Goal: Register for event/course

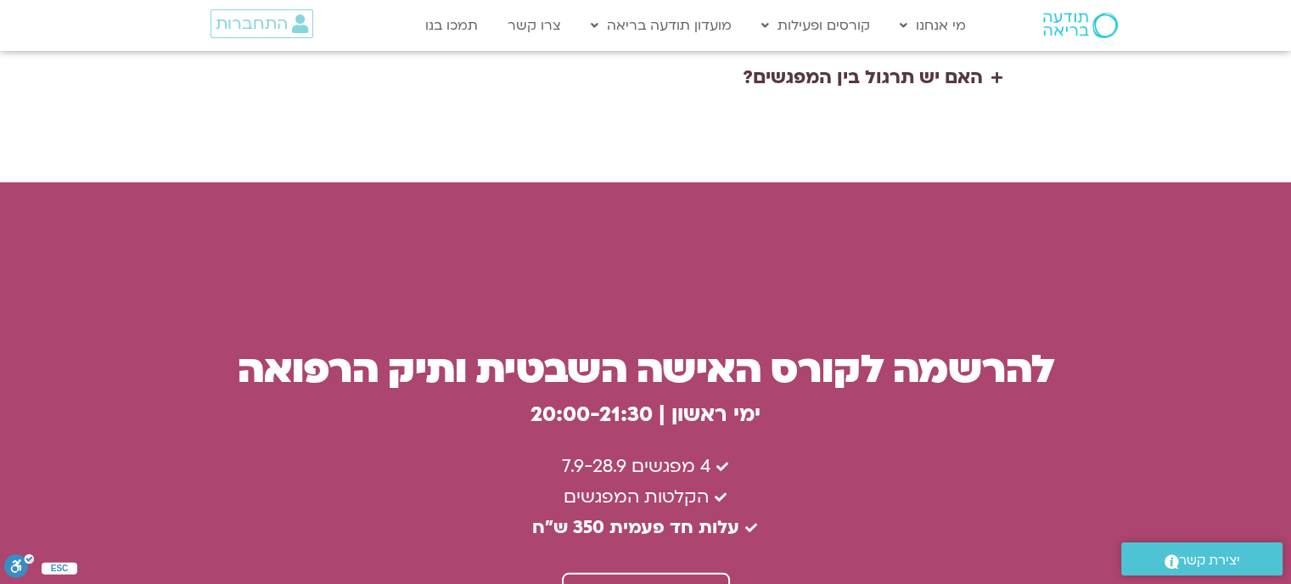
scroll to position [3972, 0]
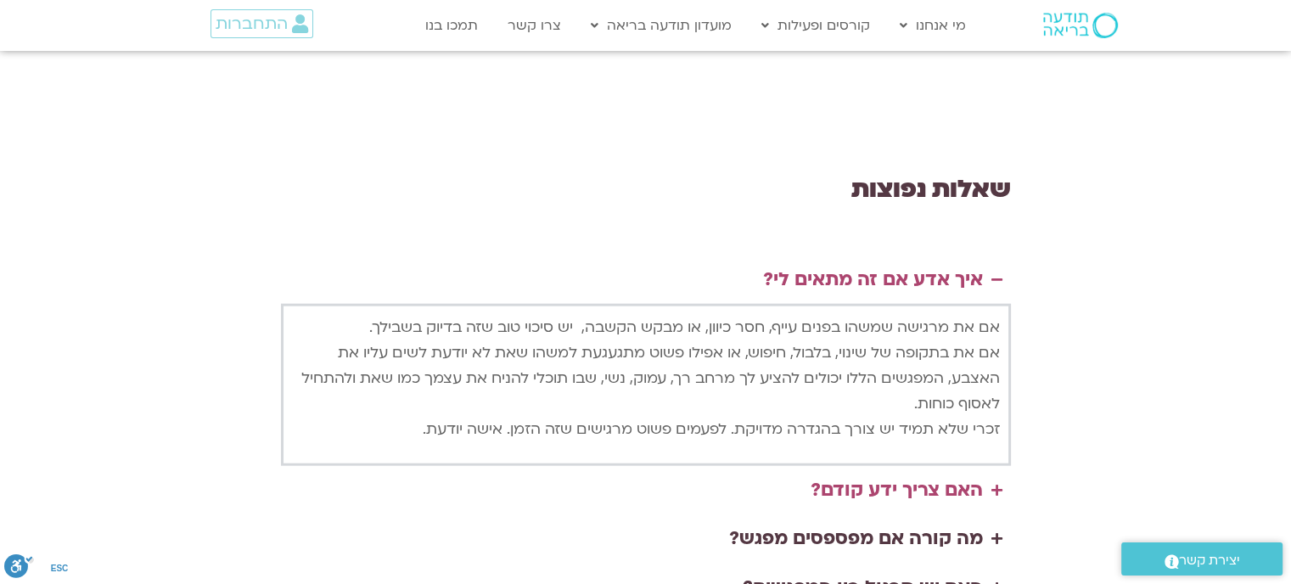
click at [894, 475] on div "האם צריך ידע קודם?" at bounding box center [897, 491] width 172 height 32
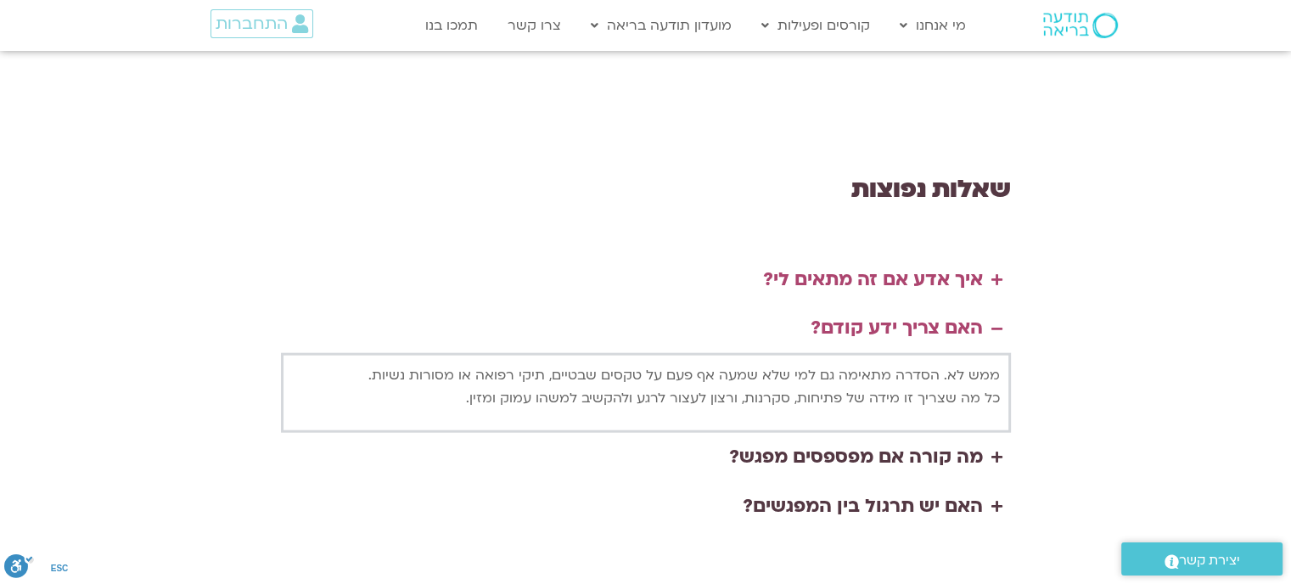
click at [922, 264] on div "איך אדע אם זה מתאים לי?" at bounding box center [873, 280] width 220 height 32
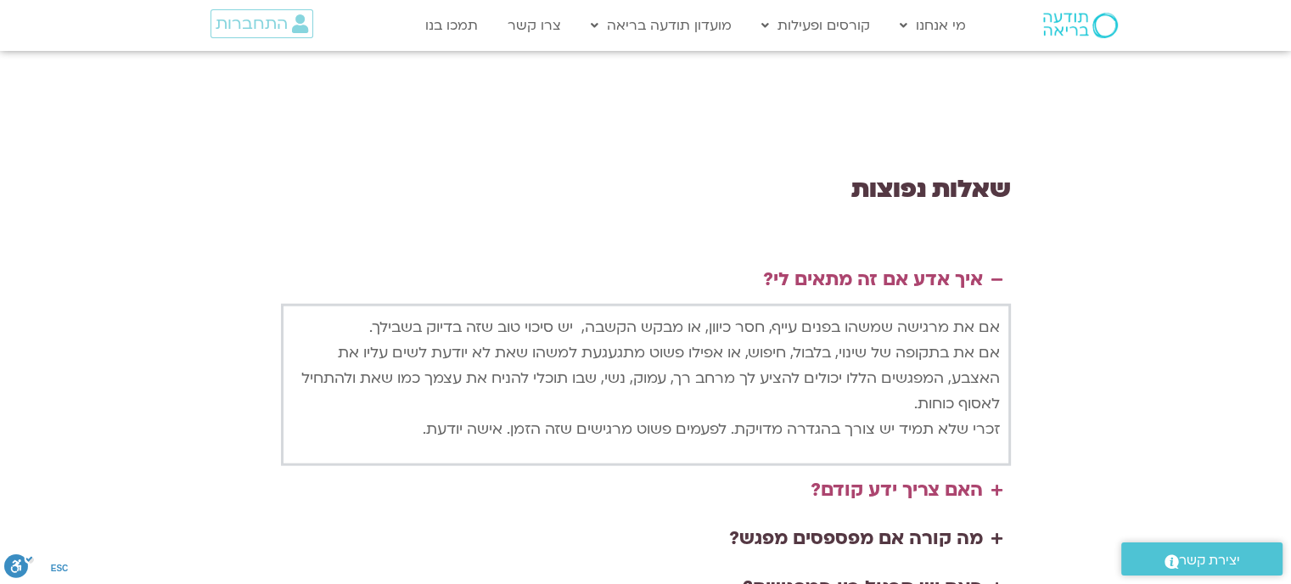
click at [896, 475] on div "האם צריך ידע קודם?" at bounding box center [897, 491] width 172 height 32
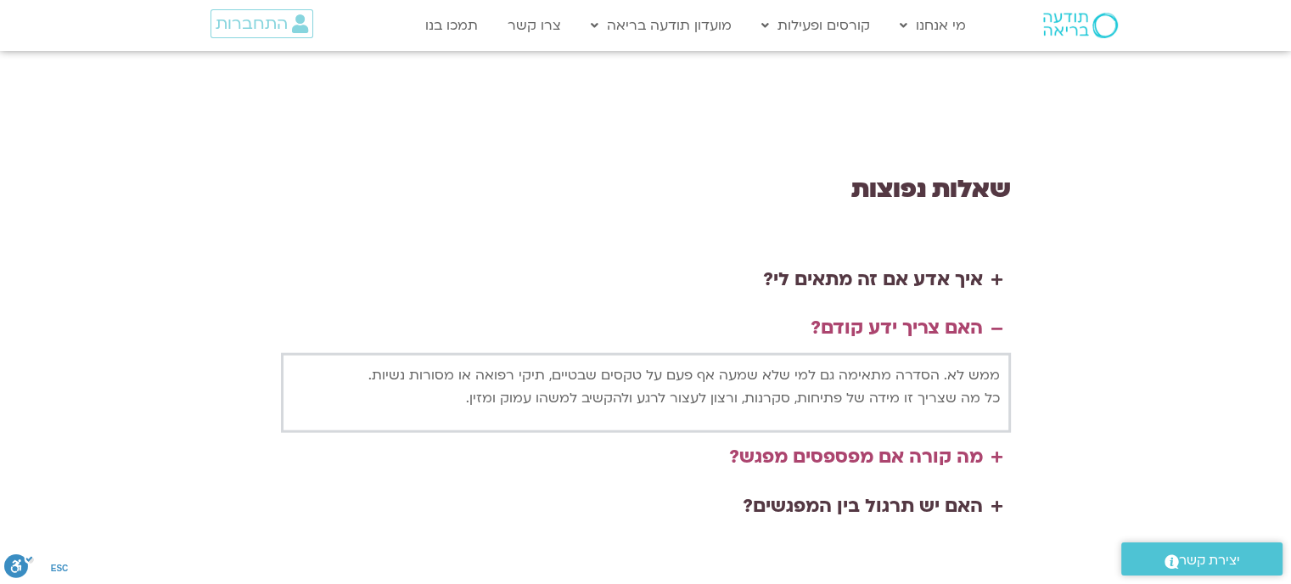
click at [896, 441] on div "מה קורה אם מפספסים מפגש?" at bounding box center [856, 457] width 254 height 32
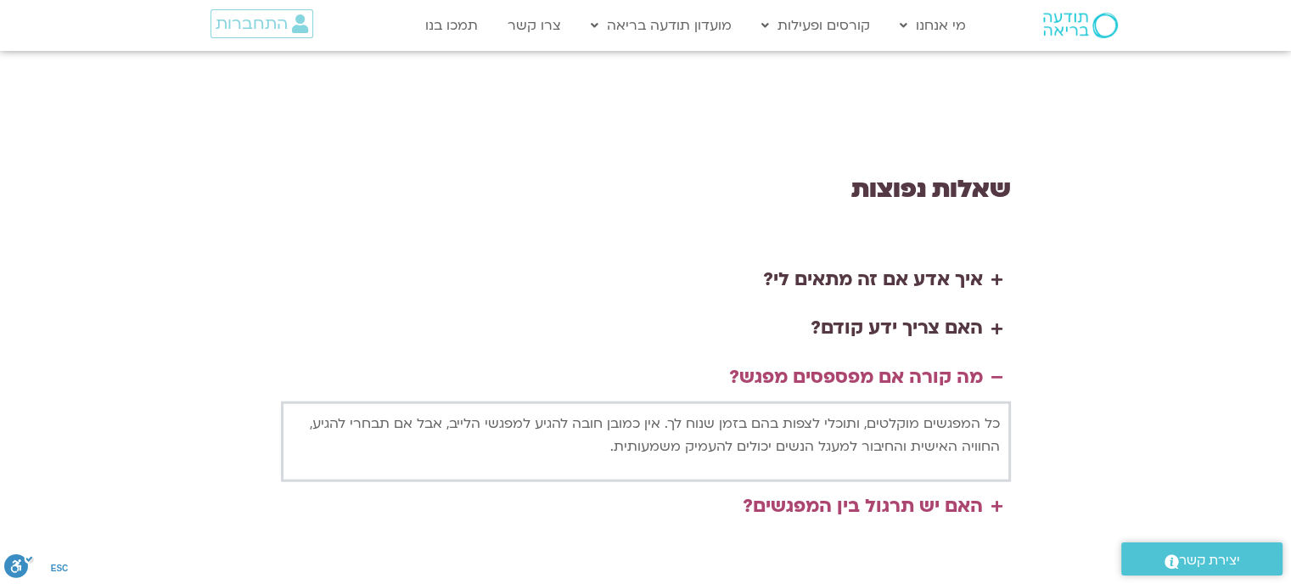
click at [902, 491] on div "האם יש תרגול בין המפגשים?" at bounding box center [863, 507] width 240 height 32
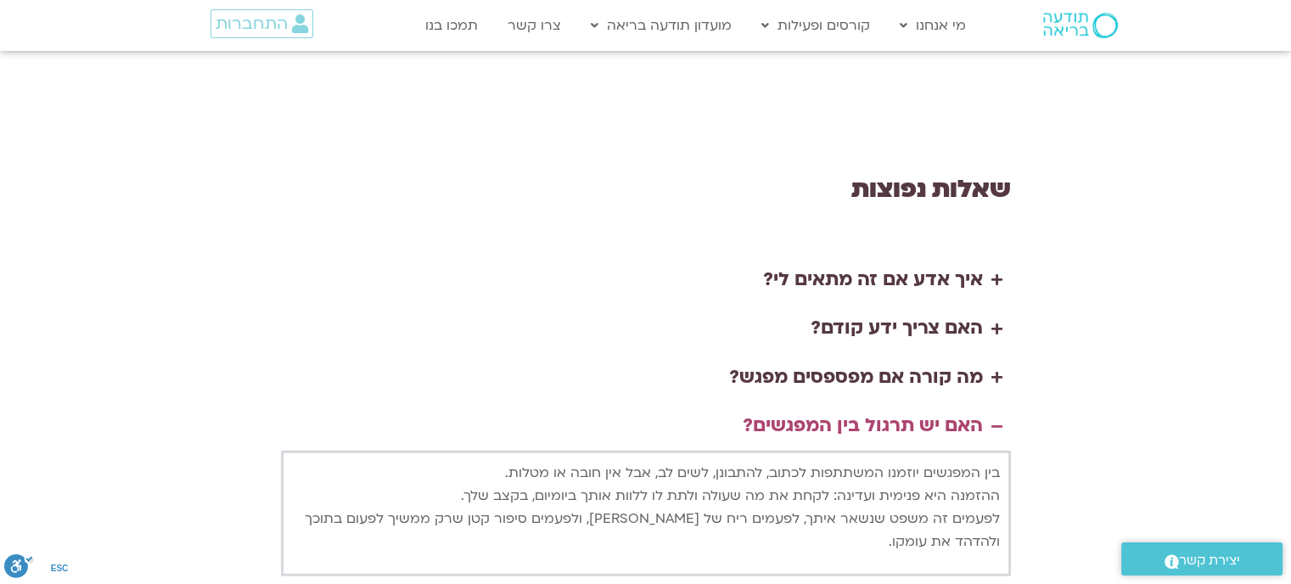
scroll to position [4482, 0]
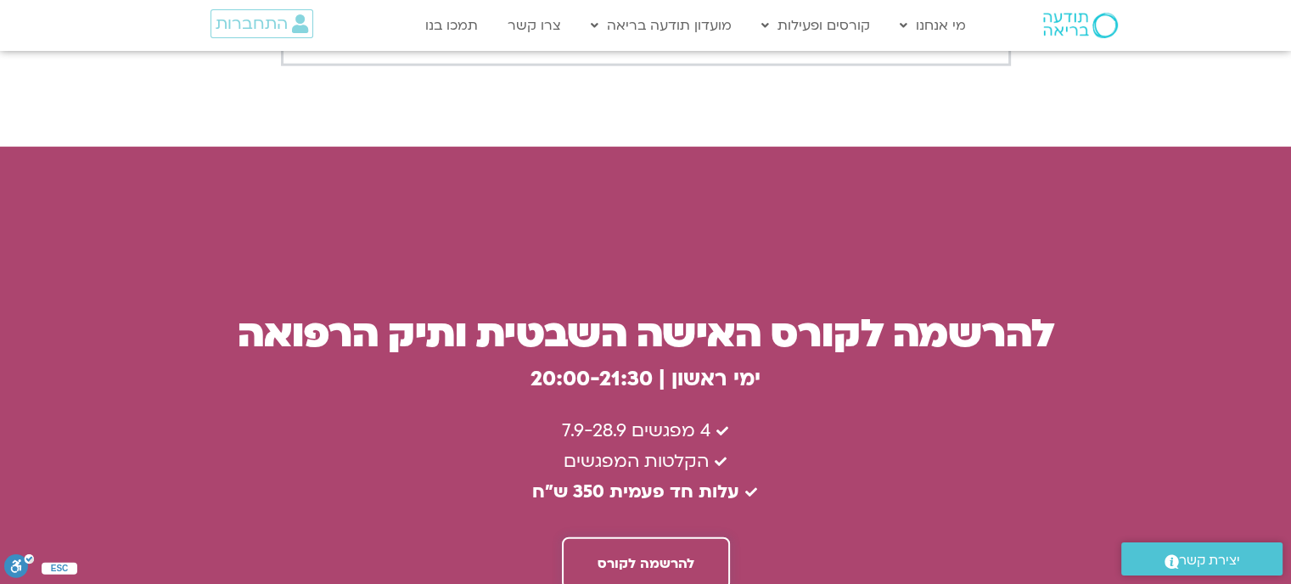
click at [685, 556] on span "להרשמה לקורס" at bounding box center [646, 563] width 97 height 15
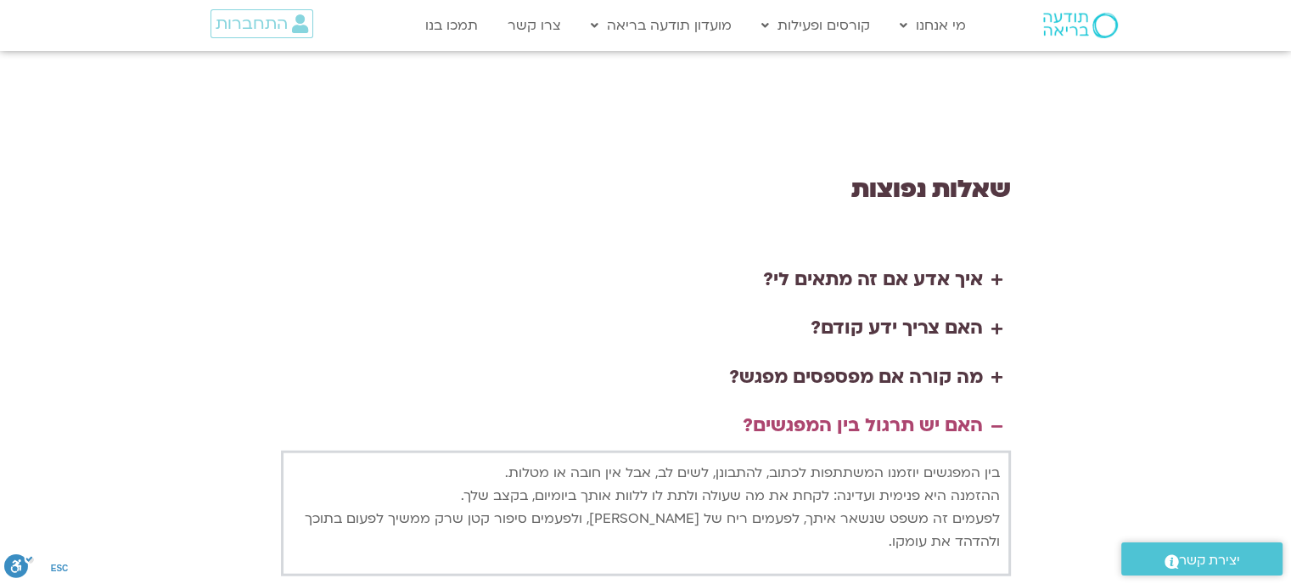
click at [870, 410] on div "האם יש תרגול בין המפגשים?" at bounding box center [863, 426] width 240 height 32
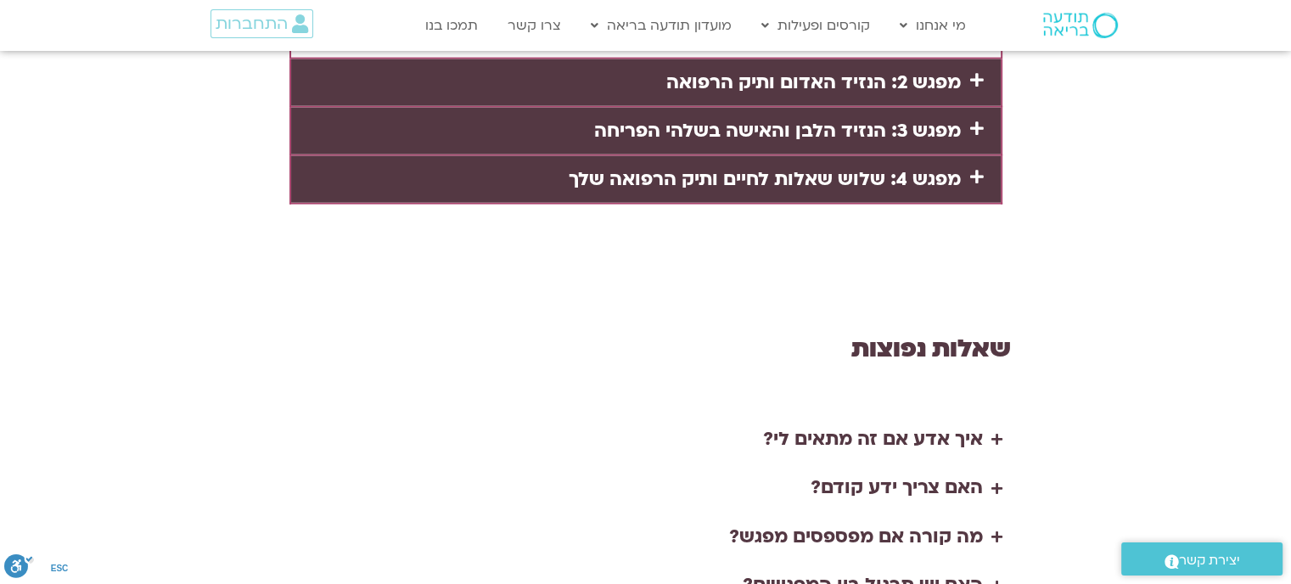
scroll to position [3302, 0]
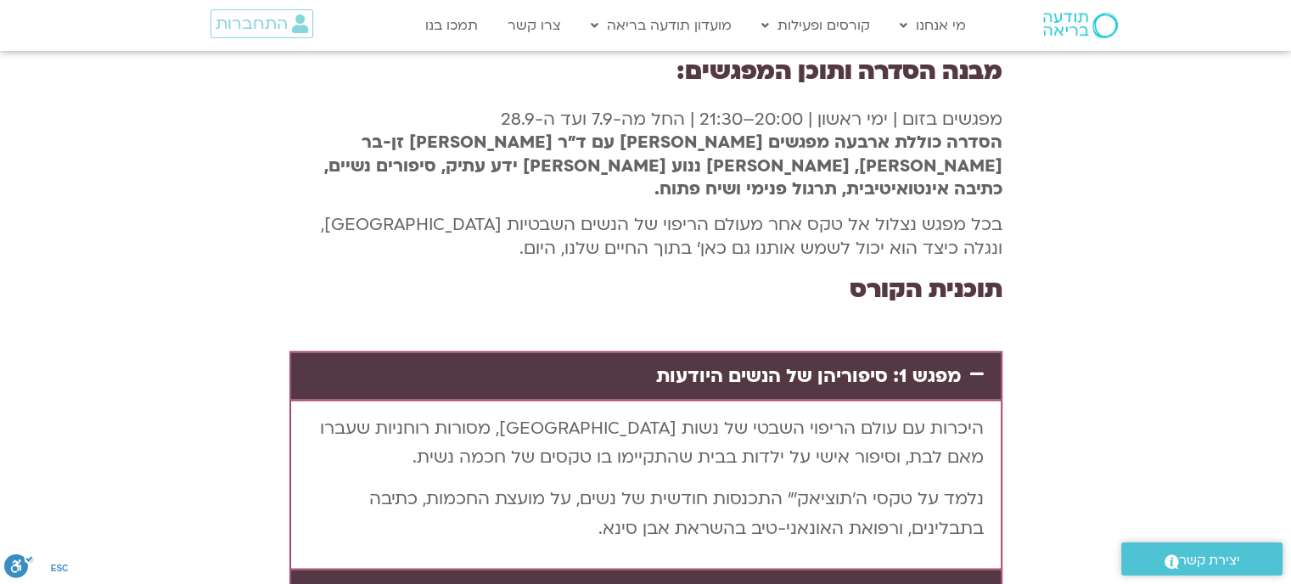
click at [863, 581] on link "מפגש 2: הנזיד האדום ותיק הרפואה" at bounding box center [813, 593] width 295 height 25
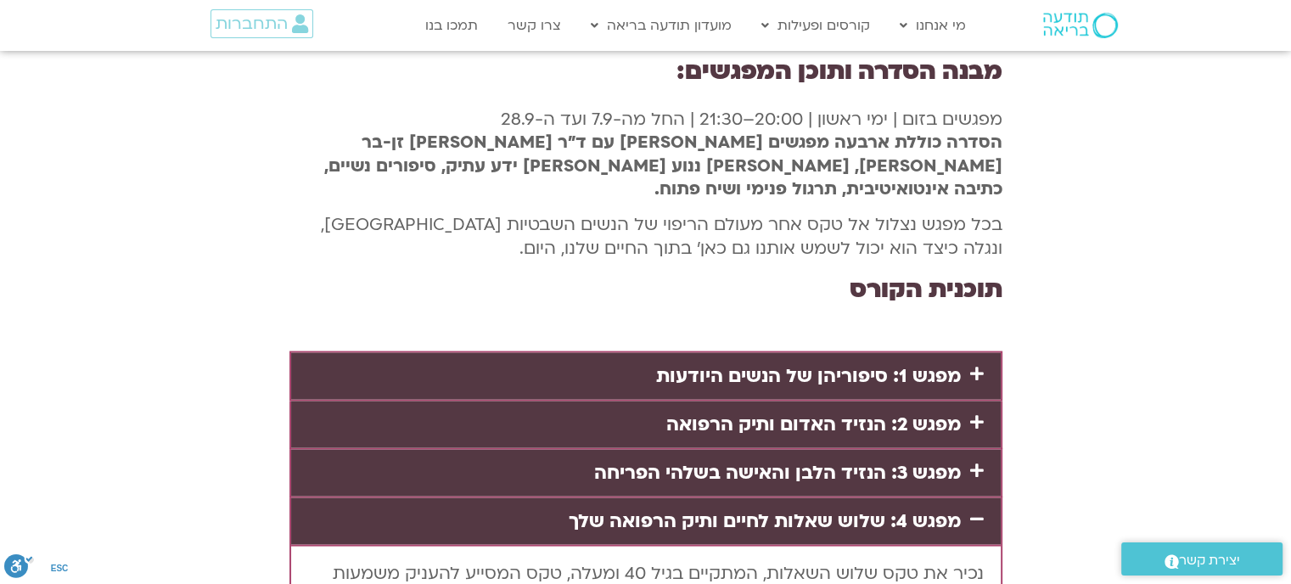
click at [891, 509] on link "מפגש 4: שלוש שאלות לחיים ותיק הרפואה שלך" at bounding box center [765, 521] width 392 height 25
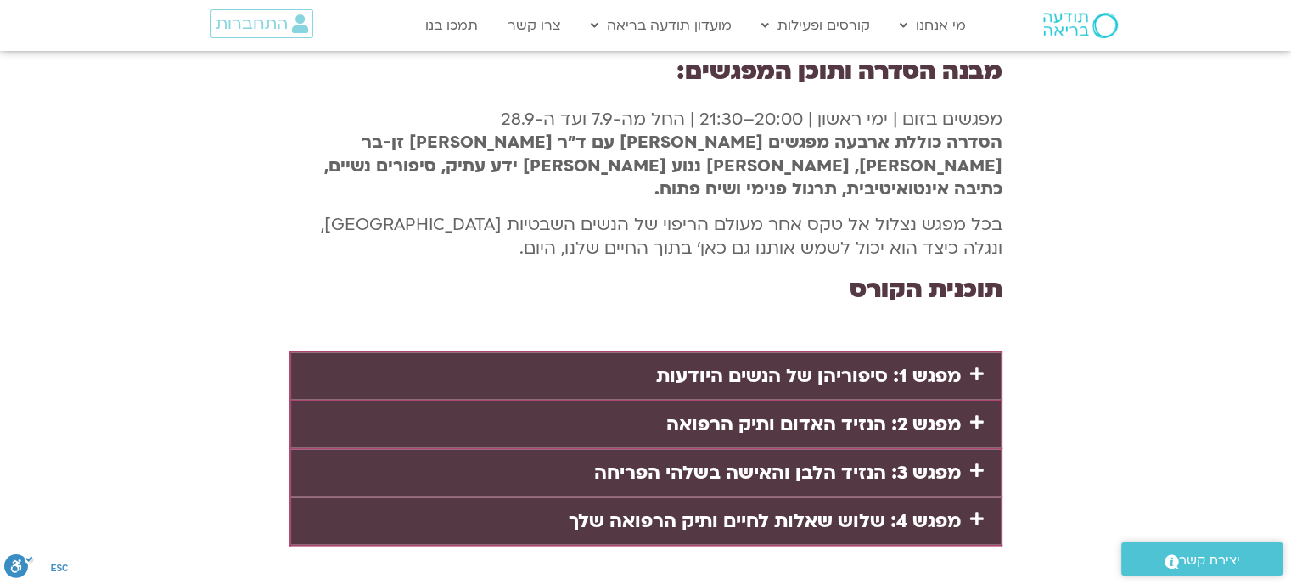
click at [899, 363] on link "מפגש 1: סיפוריהן של הנשים היודעות" at bounding box center [808, 375] width 305 height 25
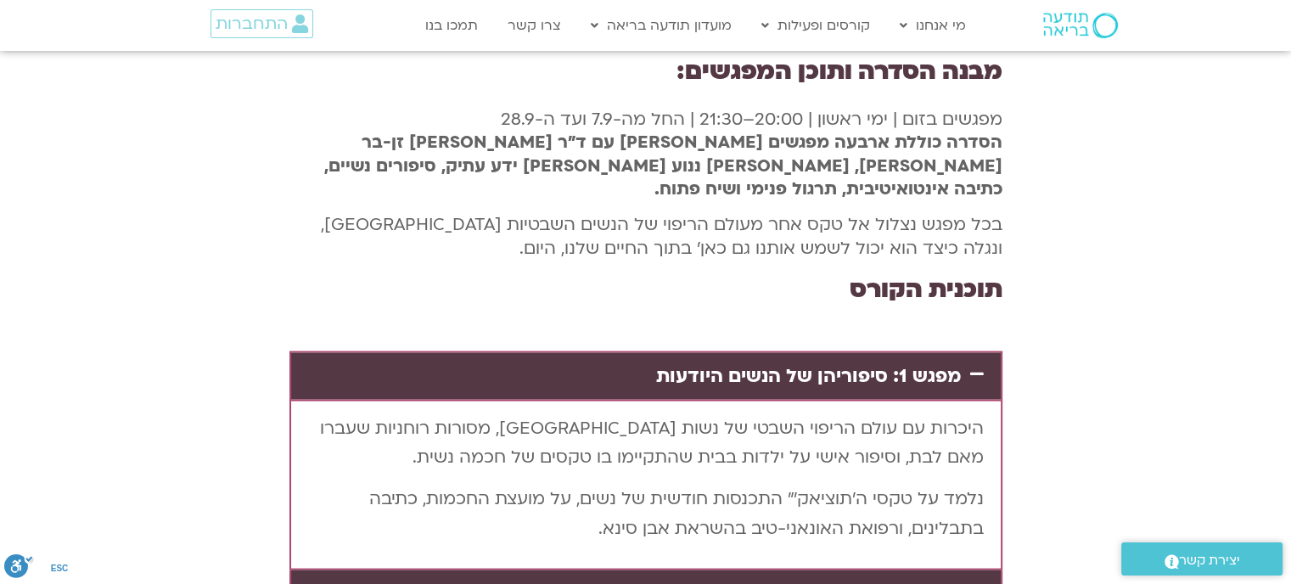
click at [899, 363] on link "מפגש 1: סיפוריהן של הנשים היודעות" at bounding box center [808, 375] width 305 height 25
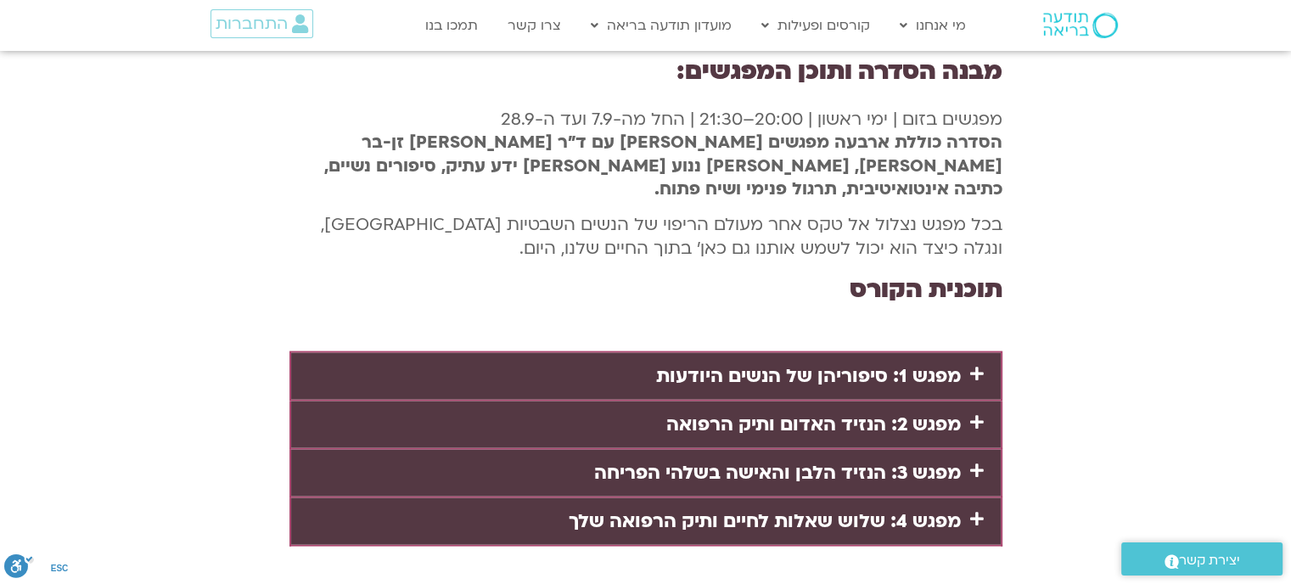
click at [900, 412] on link "מפגש 2: הנזיד האדום ותיק הרפואה" at bounding box center [813, 424] width 295 height 25
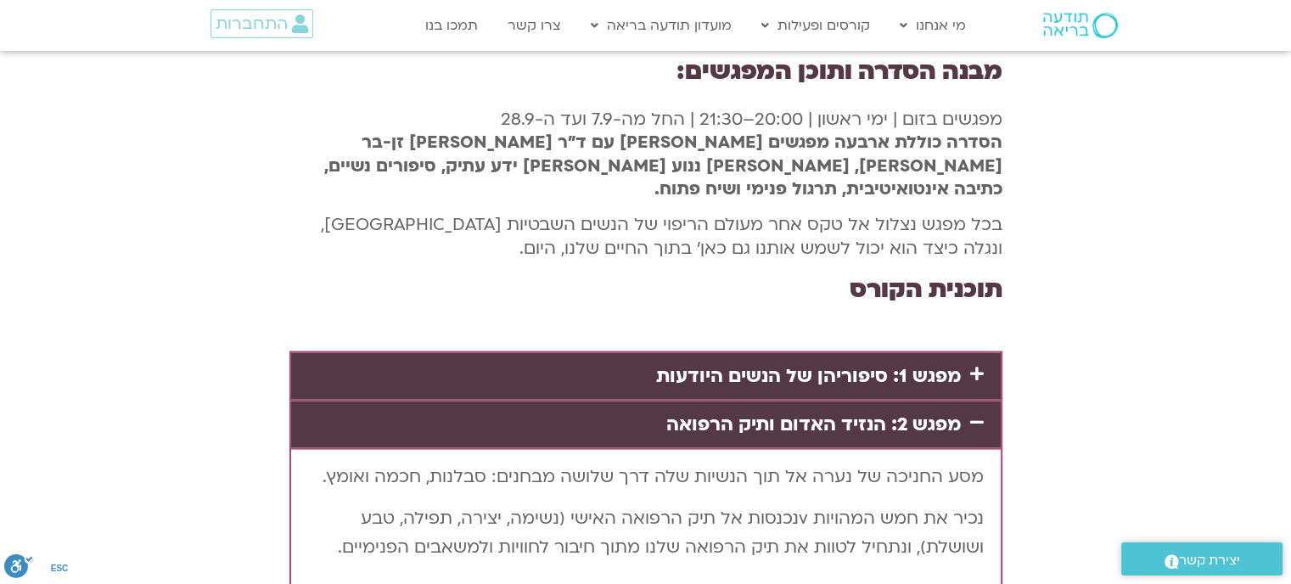
click at [900, 412] on link "מפגש 2: הנזיד האדום ותיק הרפואה" at bounding box center [813, 424] width 295 height 25
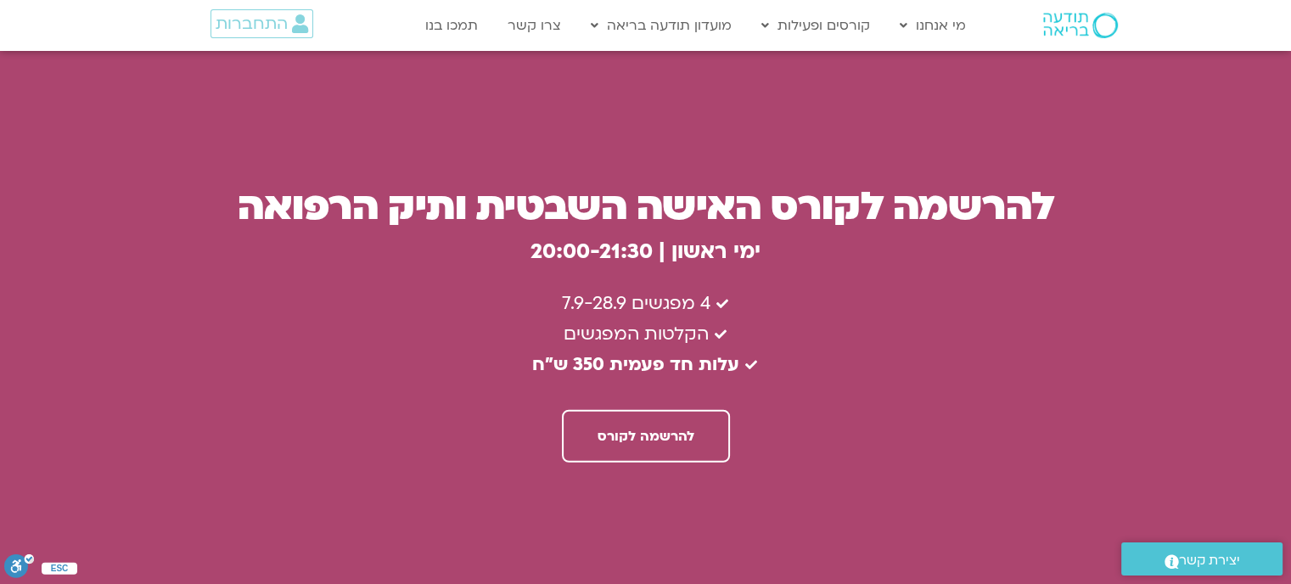
scroll to position [4825, 0]
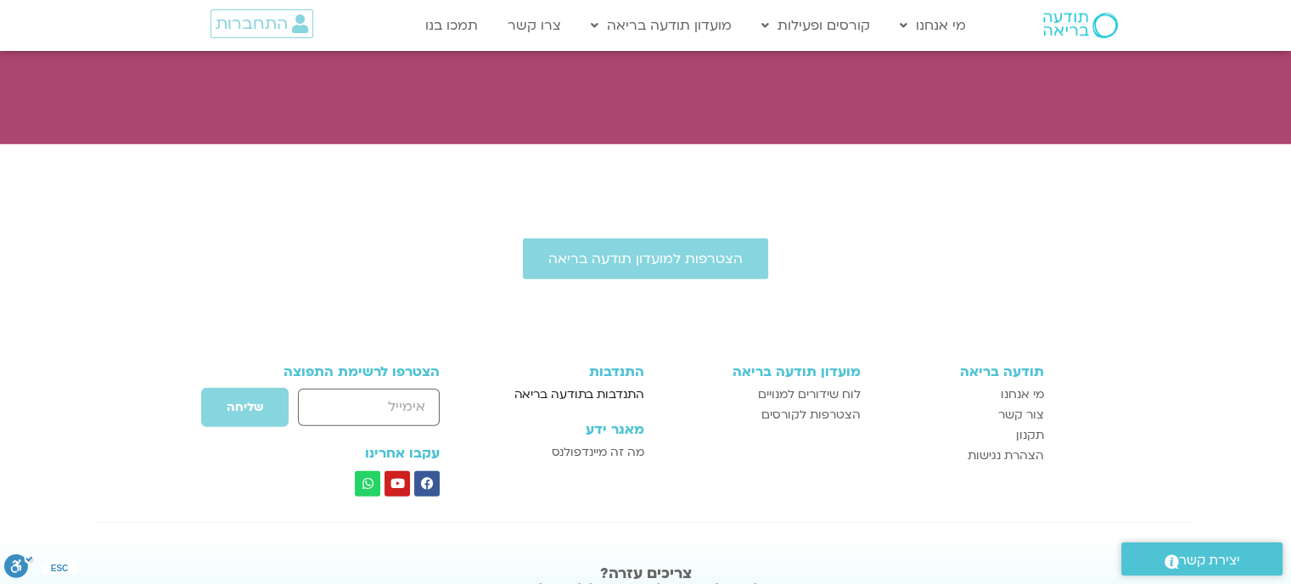
click at [582, 385] on span "התנדבות בתודעה בריאה" at bounding box center [579, 395] width 130 height 20
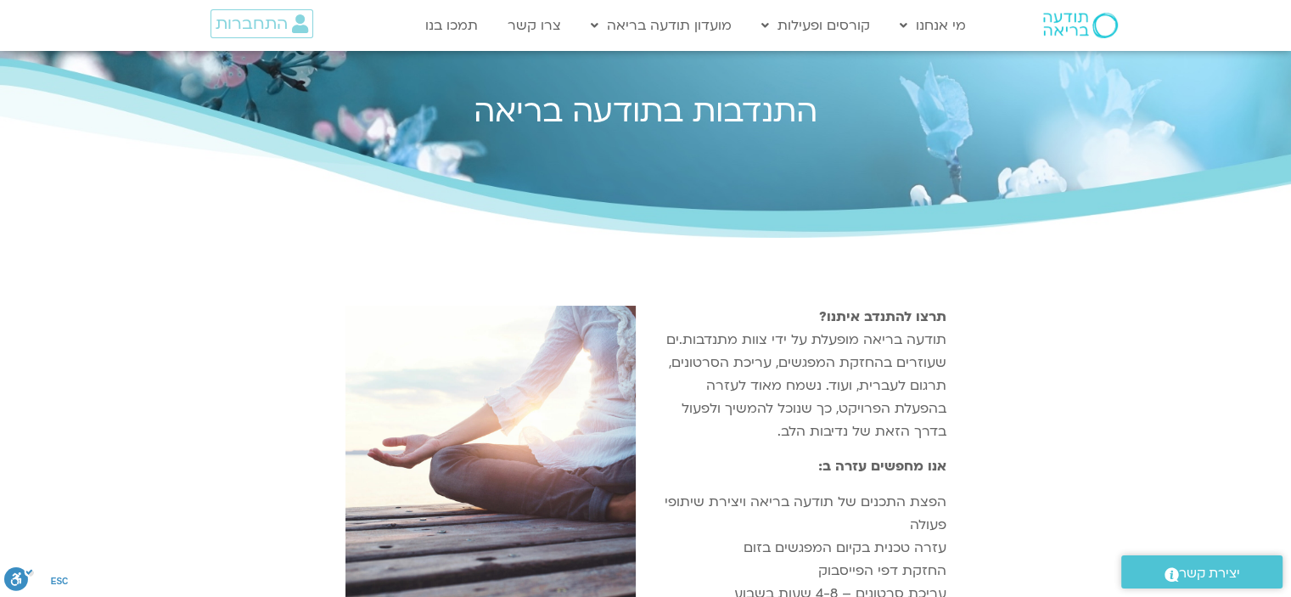
scroll to position [522, 0]
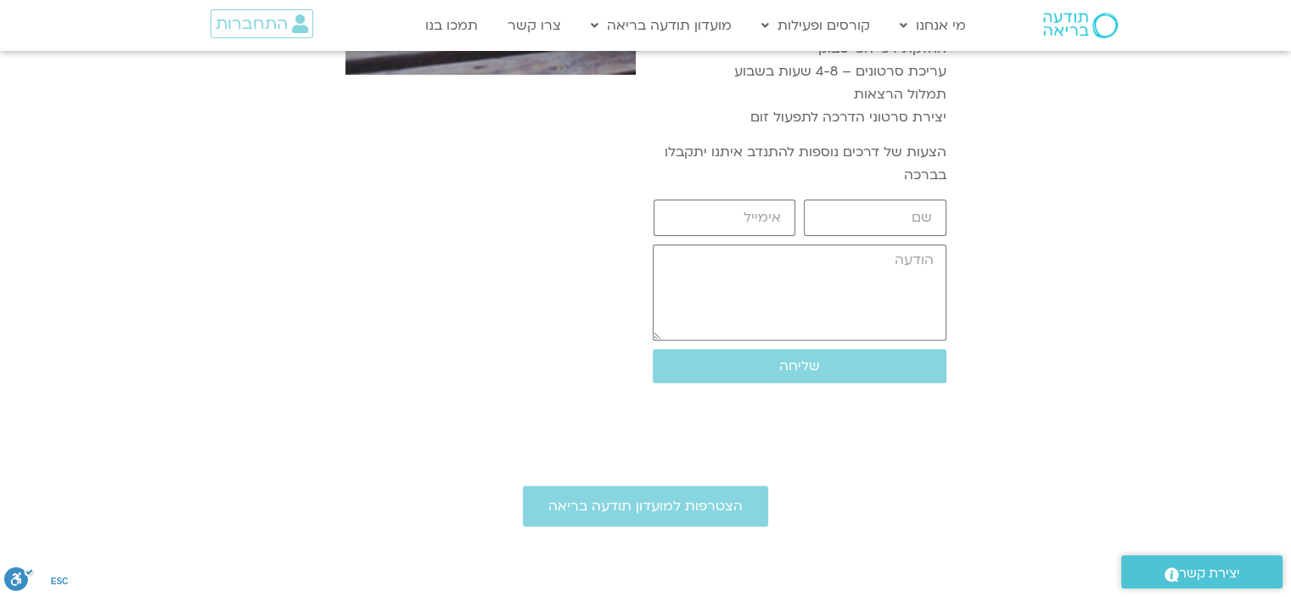
click at [1290, 361] on html "דלג לתוכן Main Menu מי אנחנו מי אנחנו שאלות נפוצות מנחים ומנחות בתודעה בריאה מה…" at bounding box center [645, 226] width 1291 height 1497
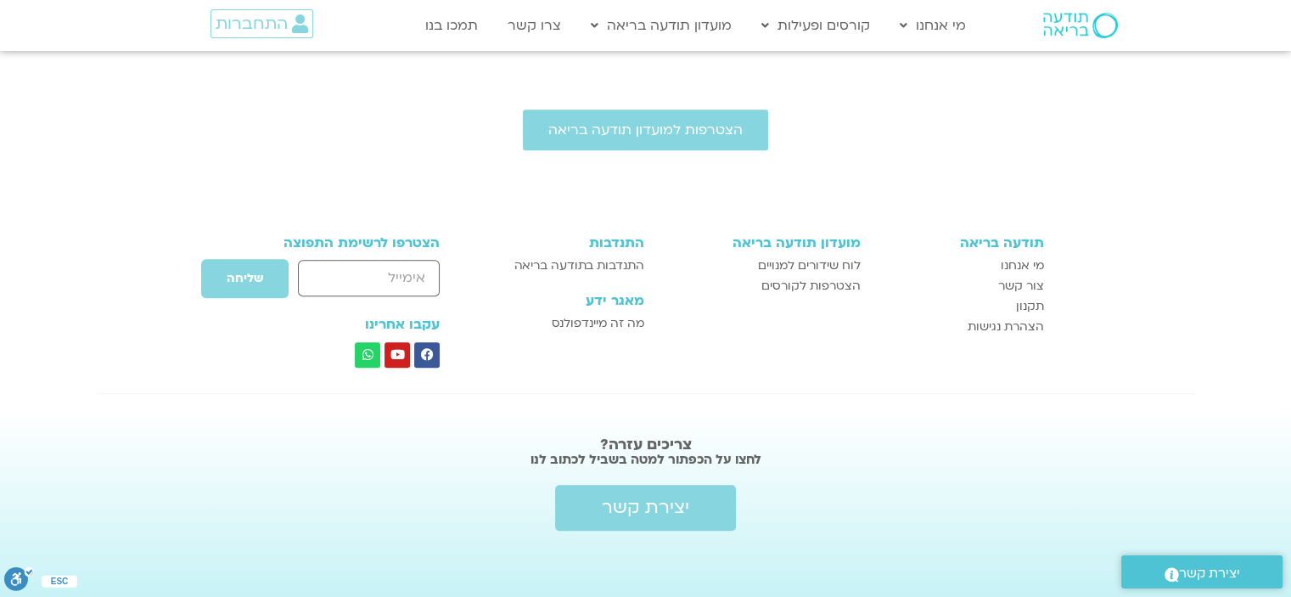
click at [996, 203] on div at bounding box center [645, 188] width 1291 height 42
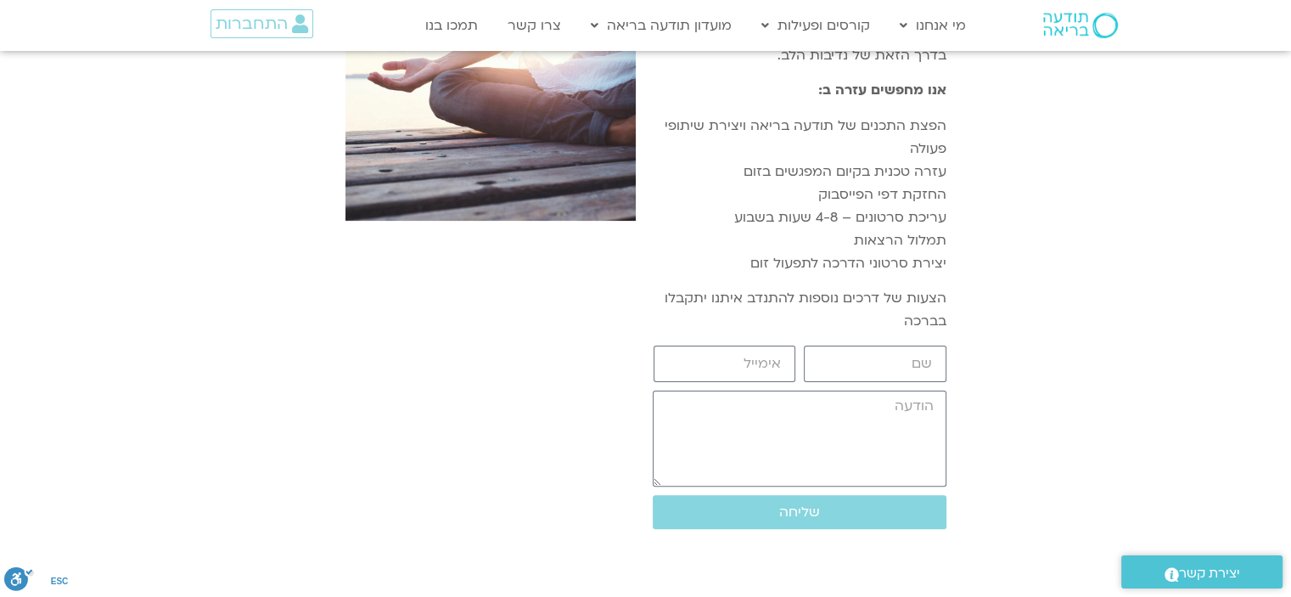
scroll to position [0, 0]
